Goal: Navigation & Orientation: Find specific page/section

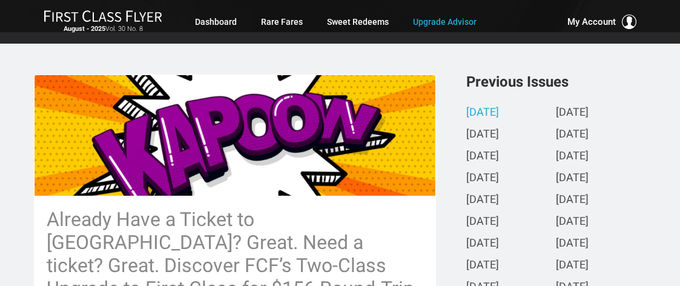
scroll to position [260, 0]
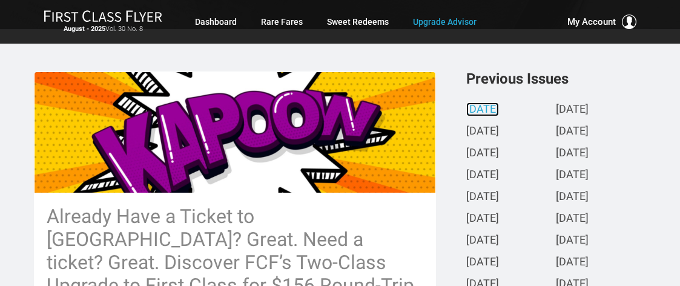
click at [499, 107] on link "[DATE]" at bounding box center [483, 110] width 33 height 13
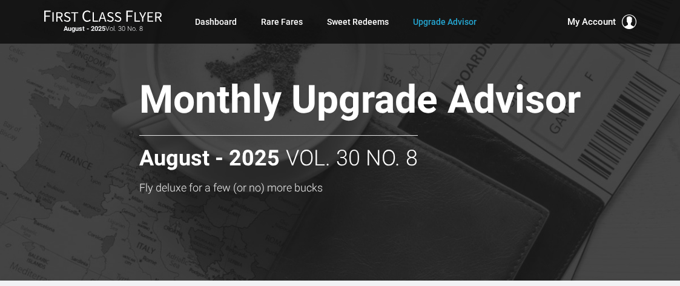
scroll to position [0, 0]
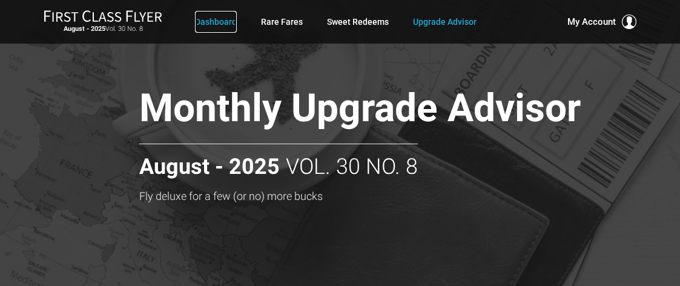
click at [214, 19] on link "Dashboard" at bounding box center [216, 22] width 42 height 22
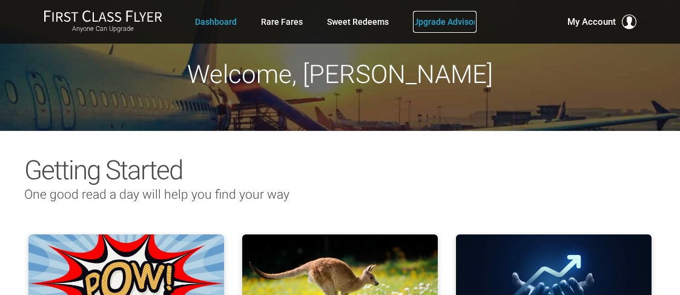
click at [442, 17] on link "Upgrade Advisor" at bounding box center [445, 22] width 64 height 22
click at [440, 18] on link "Upgrade Advisor" at bounding box center [445, 22] width 64 height 22
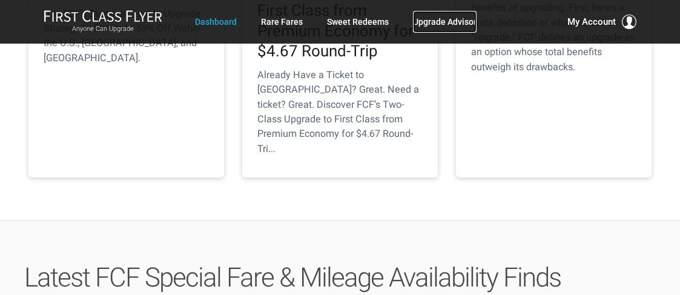
scroll to position [621, 0]
